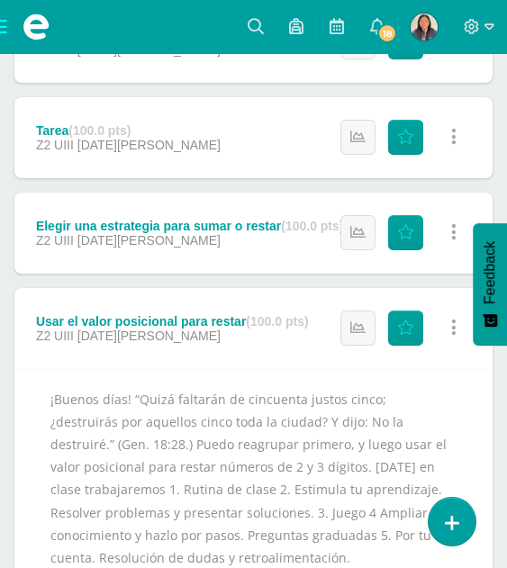
scroll to position [1394, 0]
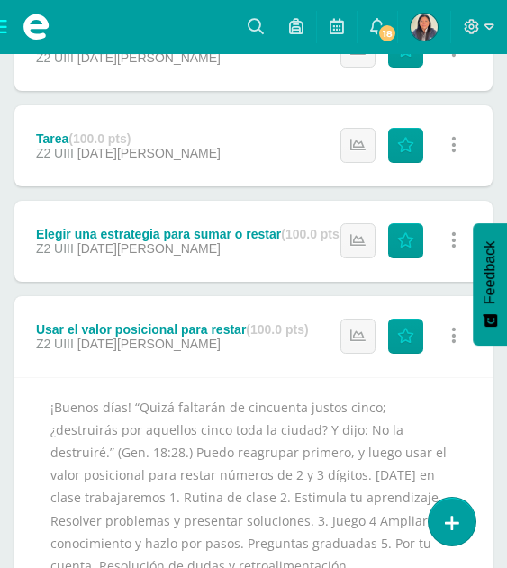
click at [122, 241] on span "[DATE][PERSON_NAME]" at bounding box center [148, 248] width 143 height 14
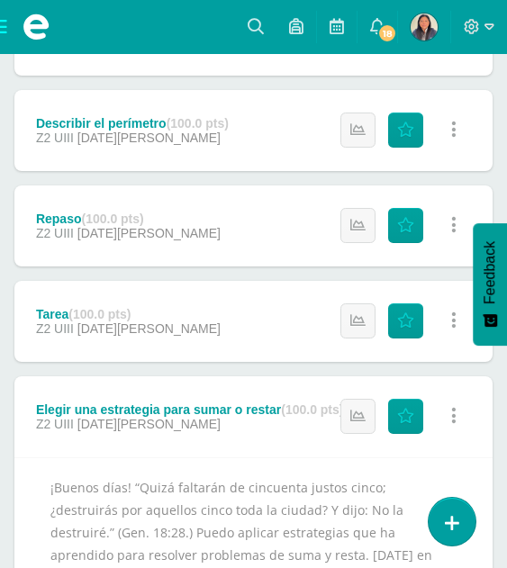
scroll to position [1166, 0]
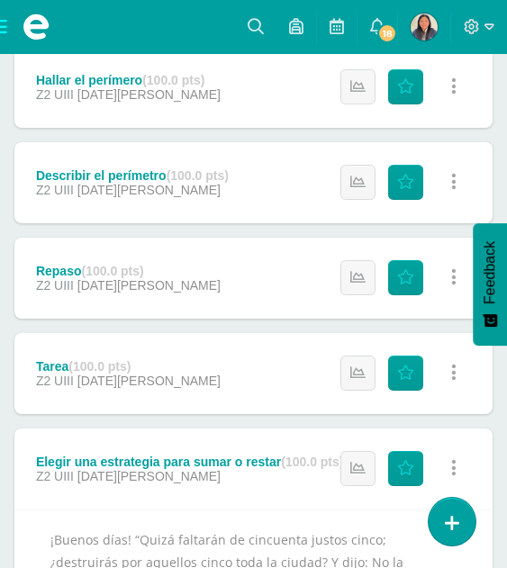
click at [181, 265] on div "Repaso (100.0 pts) Z2 UIII [DATE][PERSON_NAME] Estatus de Actividad: 0 Estudian…" at bounding box center [253, 278] width 478 height 81
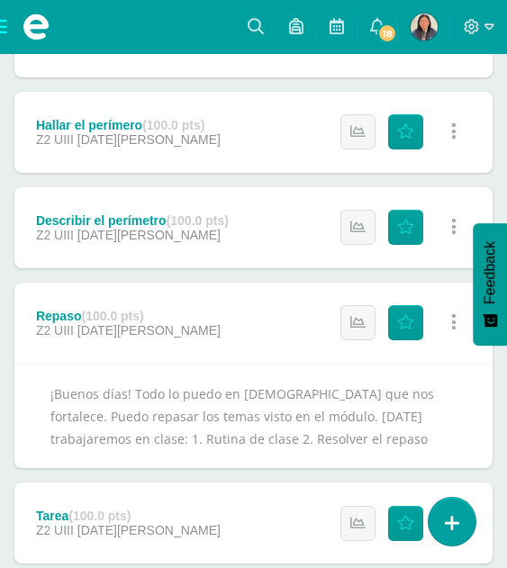
scroll to position [1103, 0]
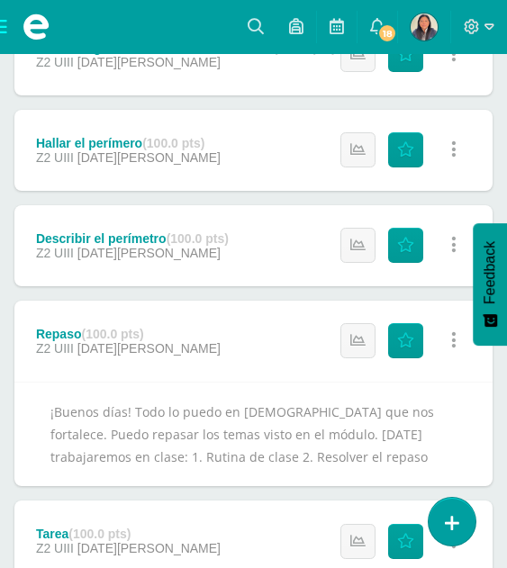
click at [149, 225] on div "Describir el perímetro (100.0 pts) Z2 UIII [DATE][PERSON_NAME]" at bounding box center [132, 245] width 236 height 81
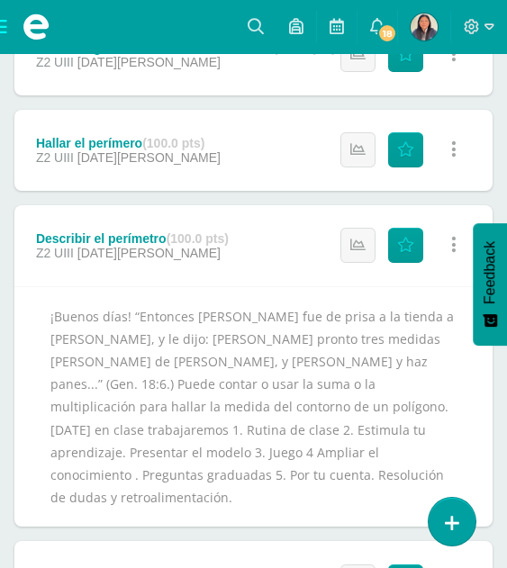
click at [149, 225] on div "Describir el perímetro (100.0 pts) Z2 UIII [DATE][PERSON_NAME]" at bounding box center [132, 245] width 236 height 81
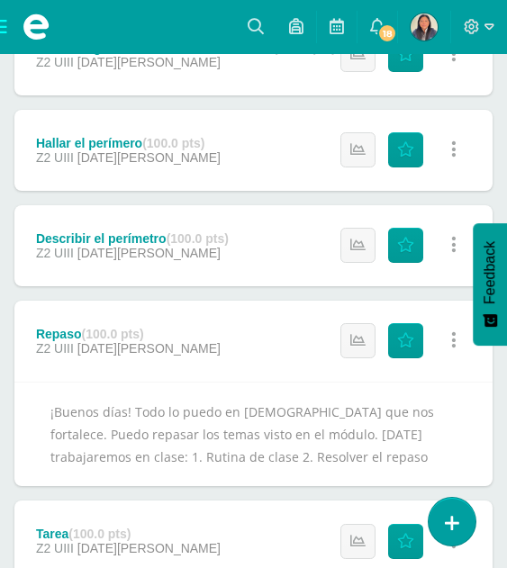
click at [258, 230] on div "Describir el perímetro (100.0 pts) Z2 UIII [DATE][PERSON_NAME] Estatus de Activ…" at bounding box center [253, 245] width 478 height 81
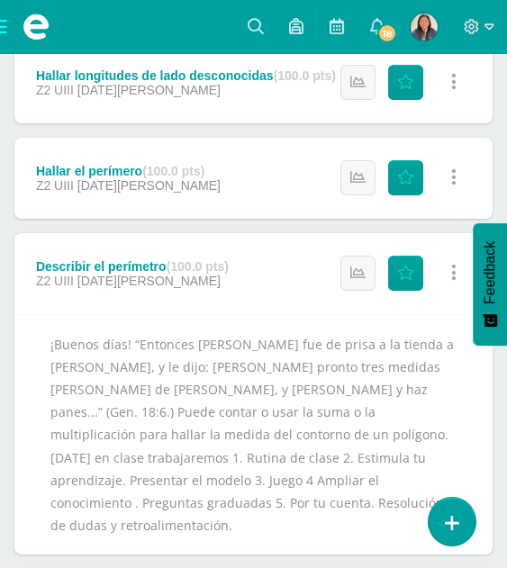
scroll to position [1066, 0]
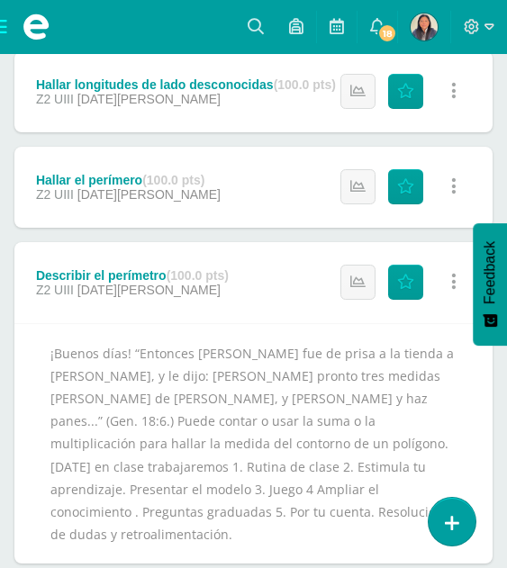
click at [161, 192] on div "Z2 UIII [DATE][PERSON_NAME]" at bounding box center [128, 194] width 185 height 14
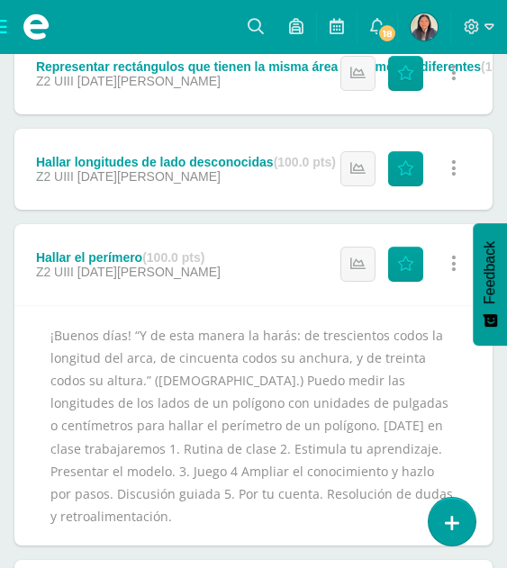
scroll to position [979, 0]
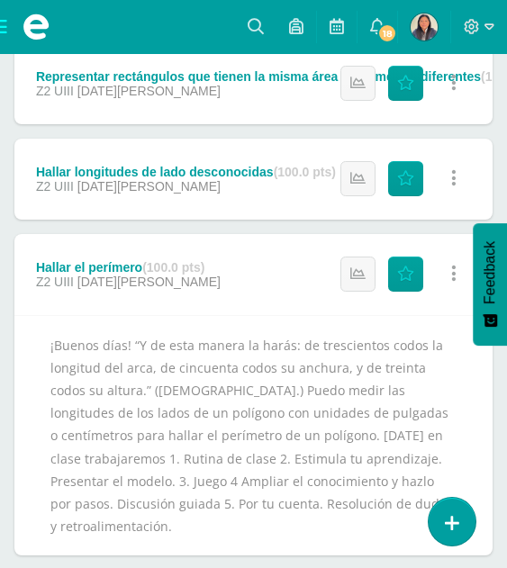
click at [258, 173] on div "Hallar longitudes de lado desconocidas (100.0 pts)" at bounding box center [186, 172] width 300 height 14
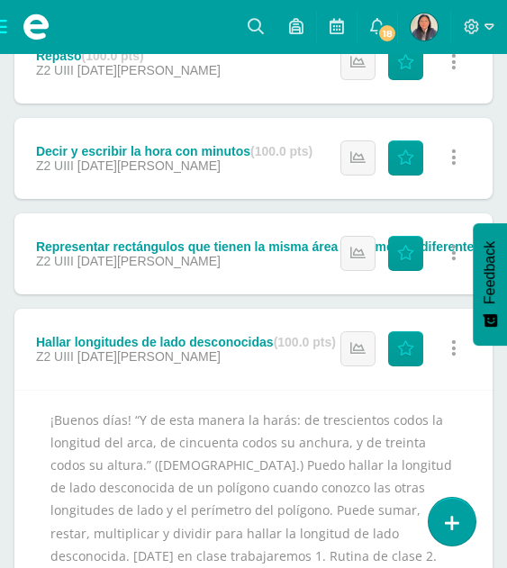
scroll to position [798, 0]
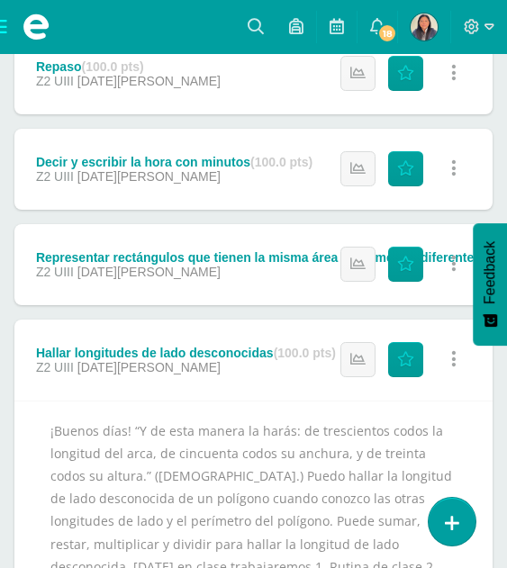
click at [164, 253] on div "Representar rectángulos que tienen la misma área y perímetros diferentes (100.0…" at bounding box center [289, 257] width 507 height 14
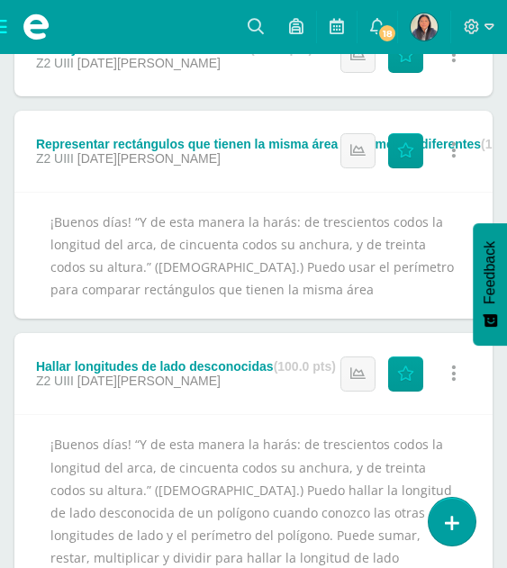
scroll to position [921, 0]
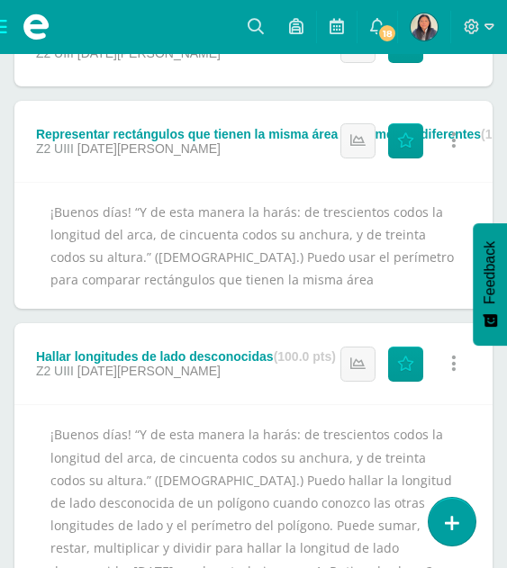
click at [276, 264] on div "¡Buenos días! “Y de esta manera la harás: de trescientos codos la longitud del …" at bounding box center [253, 246] width 478 height 128
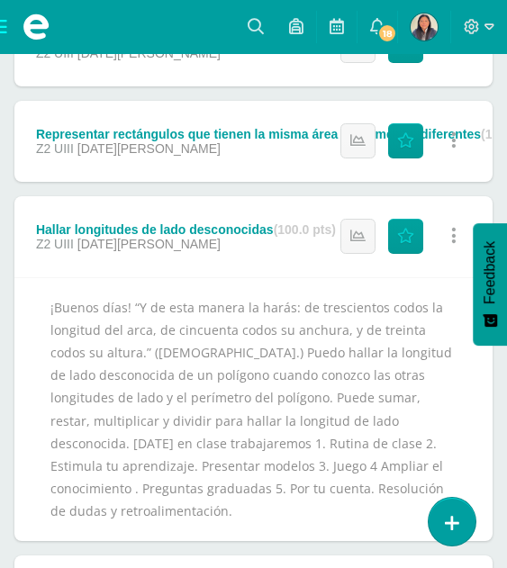
click at [269, 141] on div "Z2 UIII [DATE][PERSON_NAME]" at bounding box center [289, 148] width 507 height 14
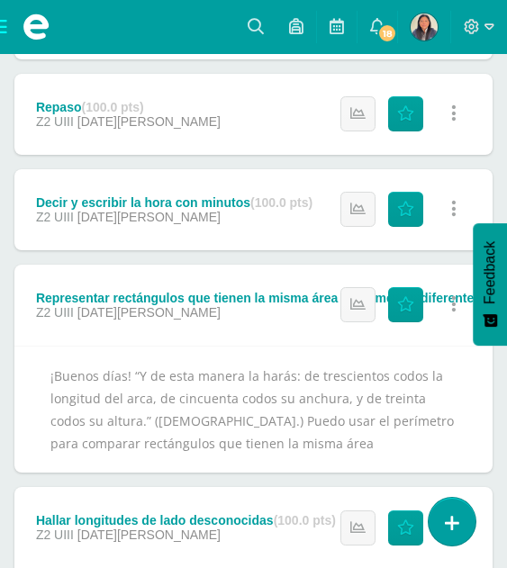
scroll to position [747, 0]
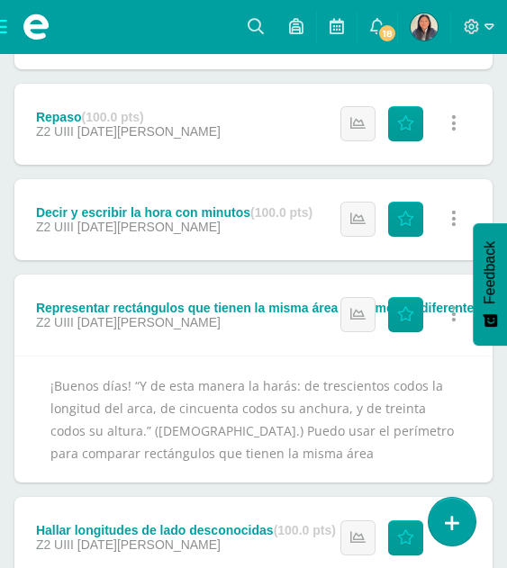
click at [208, 202] on div "Decir y escribir la hora con minutos (100.0 pts) Z2 UIII [DATE][PERSON_NAME]" at bounding box center [174, 219] width 320 height 81
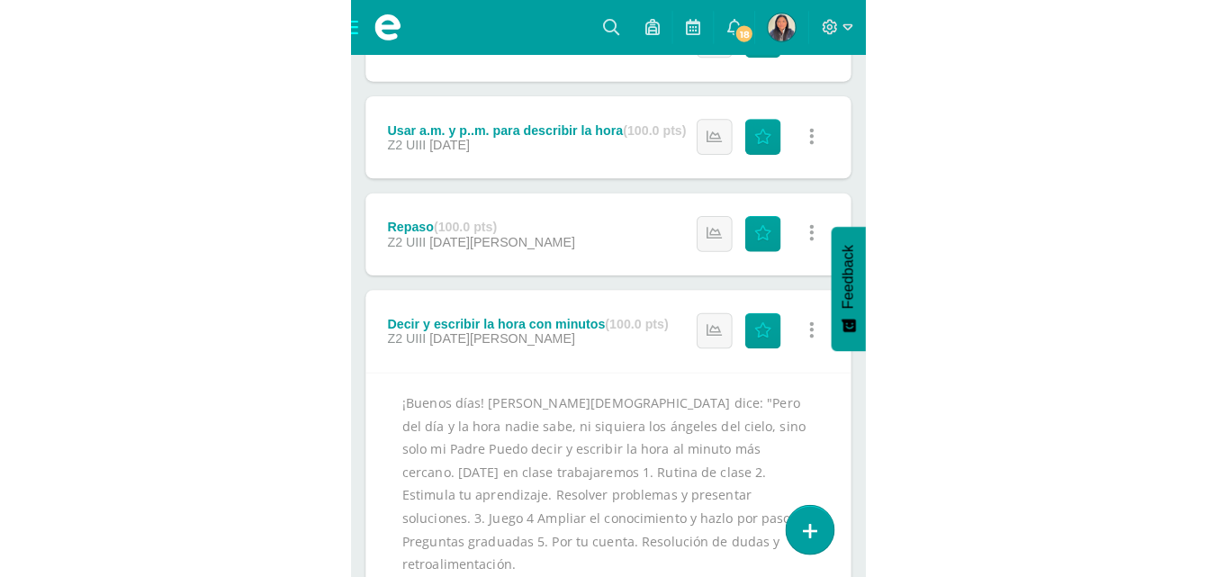
scroll to position [599, 0]
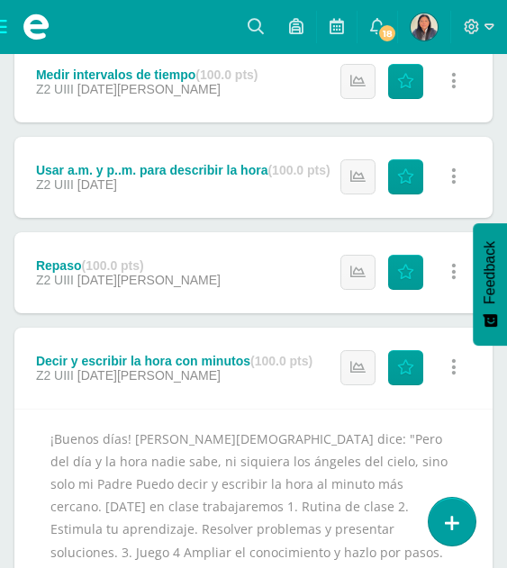
click at [263, 163] on div "Usar a.m. y p..m. para describir la hora (100.0 pts)" at bounding box center [183, 170] width 294 height 14
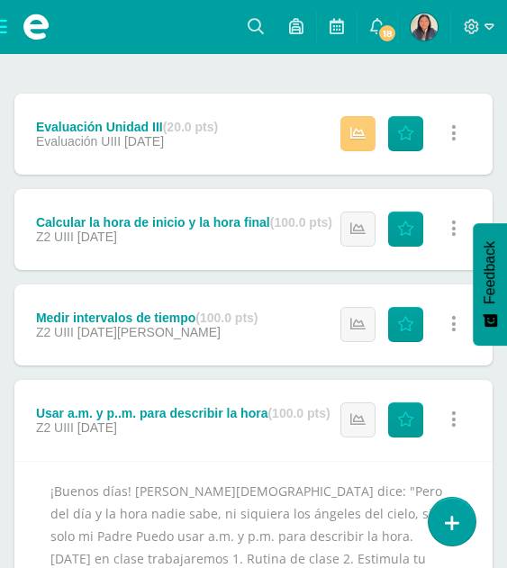
scroll to position [399, 0]
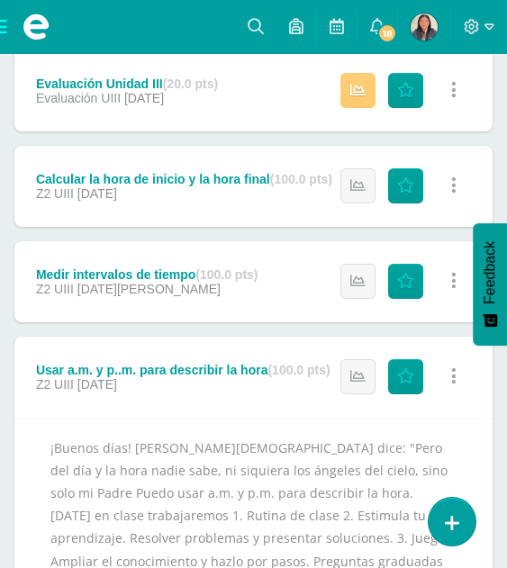
click at [122, 276] on div "Medir intervalos de tiempo (100.0 pts)" at bounding box center [147, 274] width 222 height 14
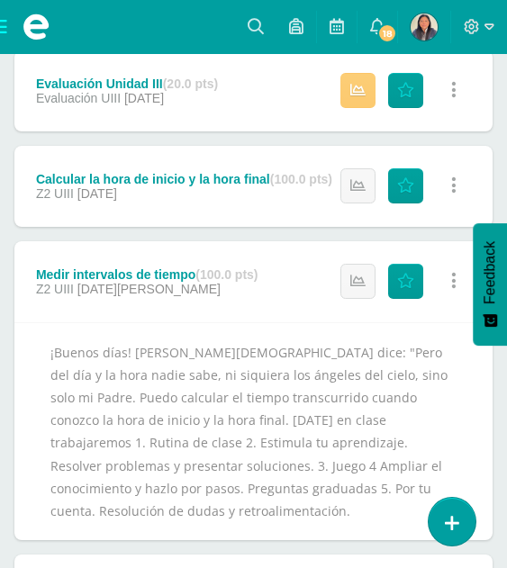
scroll to position [388, 0]
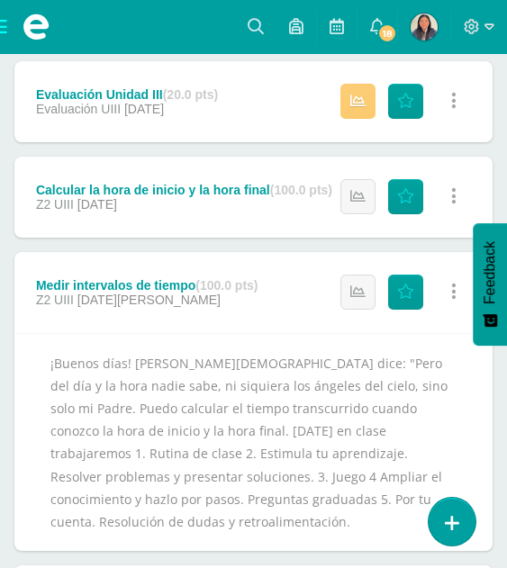
click at [135, 188] on div "Calcular la hora de inicio y la hora final (100.0 pts)" at bounding box center [184, 190] width 296 height 14
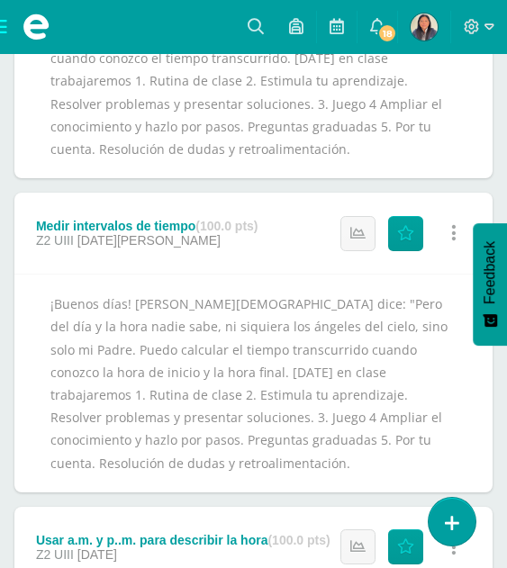
scroll to position [689, 0]
